Goal: Find specific page/section: Find specific page/section

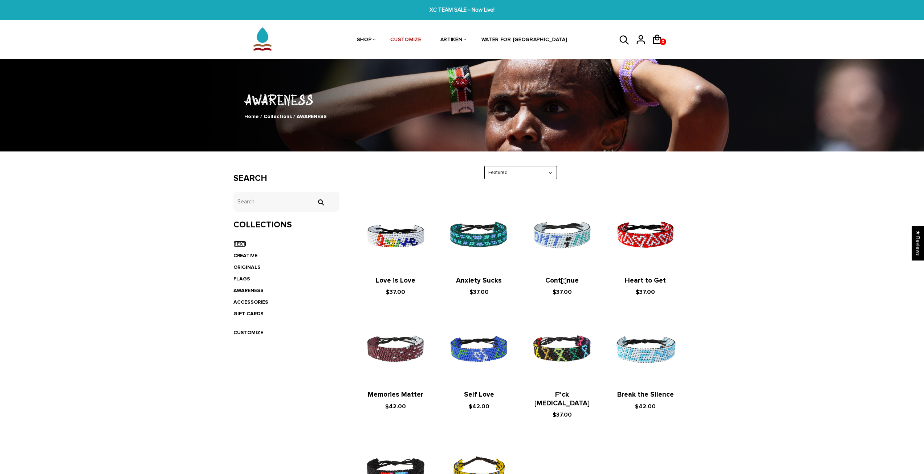
click at [244, 244] on link "TEXT" at bounding box center [239, 244] width 13 height 6
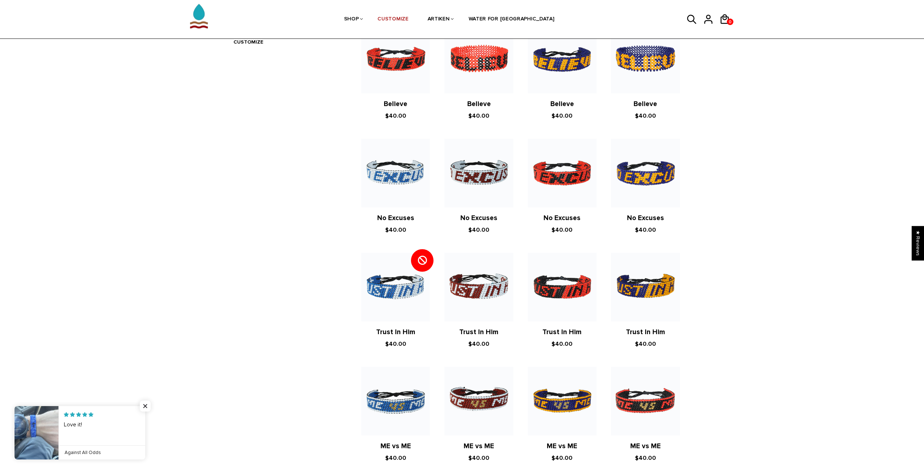
scroll to position [73, 0]
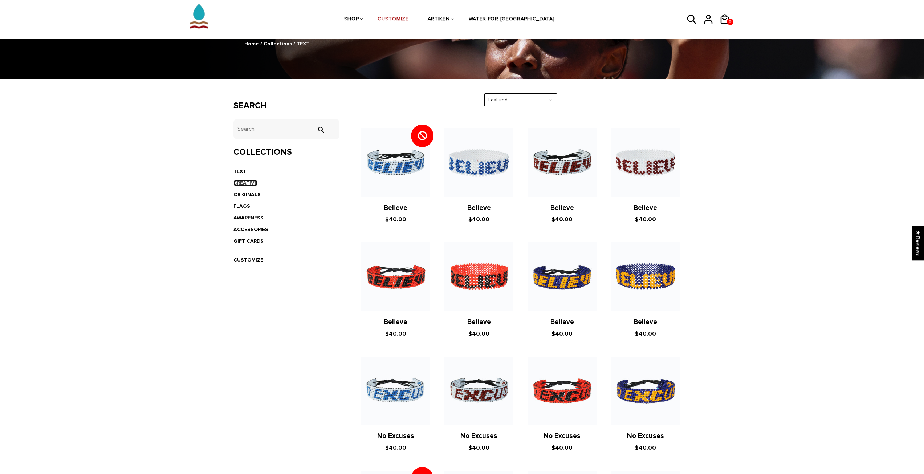
click at [249, 182] on link "CREATIVE" at bounding box center [245, 183] width 24 height 6
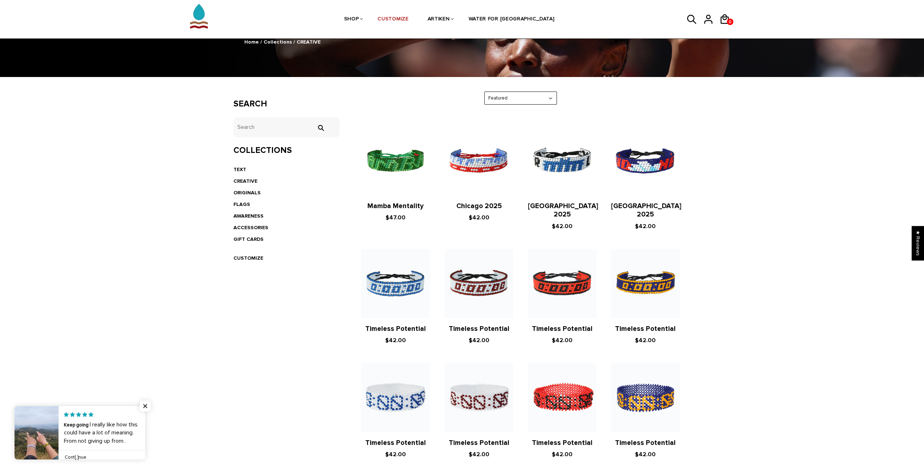
scroll to position [73, 0]
